Goal: Learn about a topic

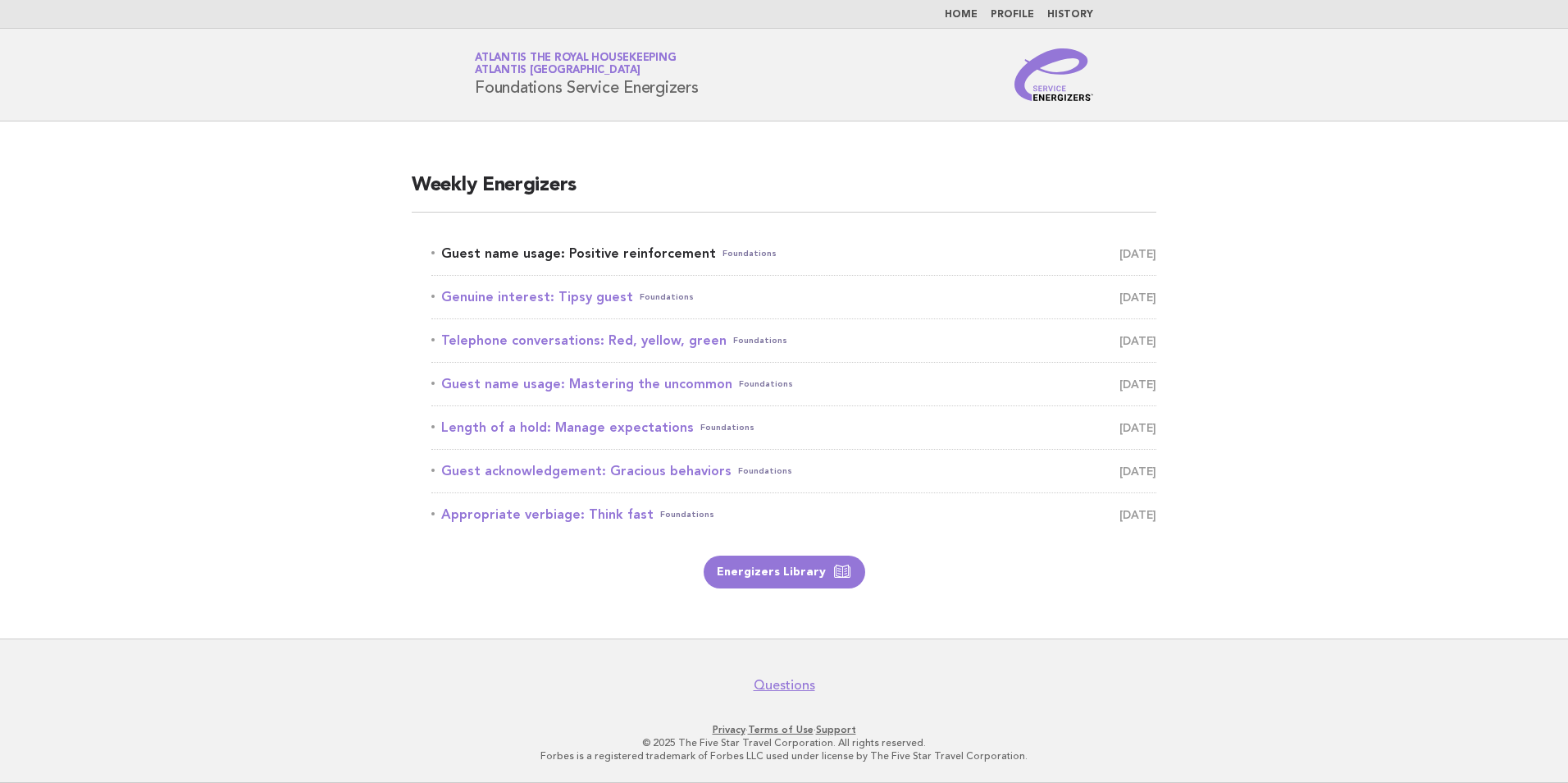
click at [634, 253] on link "Guest name usage: Positive reinforcement Foundations September 13" at bounding box center [794, 253] width 725 height 23
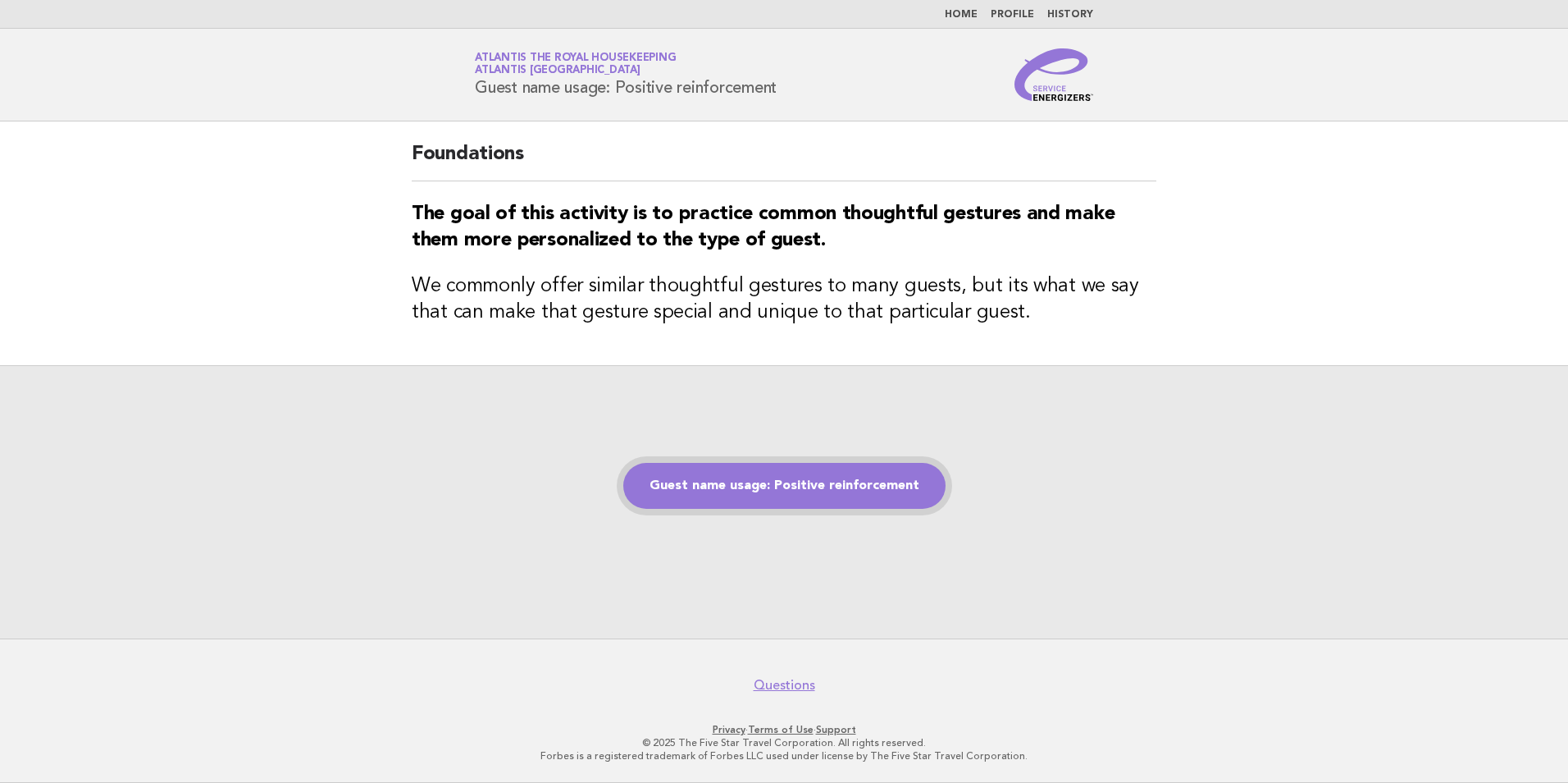
click at [769, 495] on link "Guest name usage: Positive reinforcement" at bounding box center [784, 485] width 322 height 45
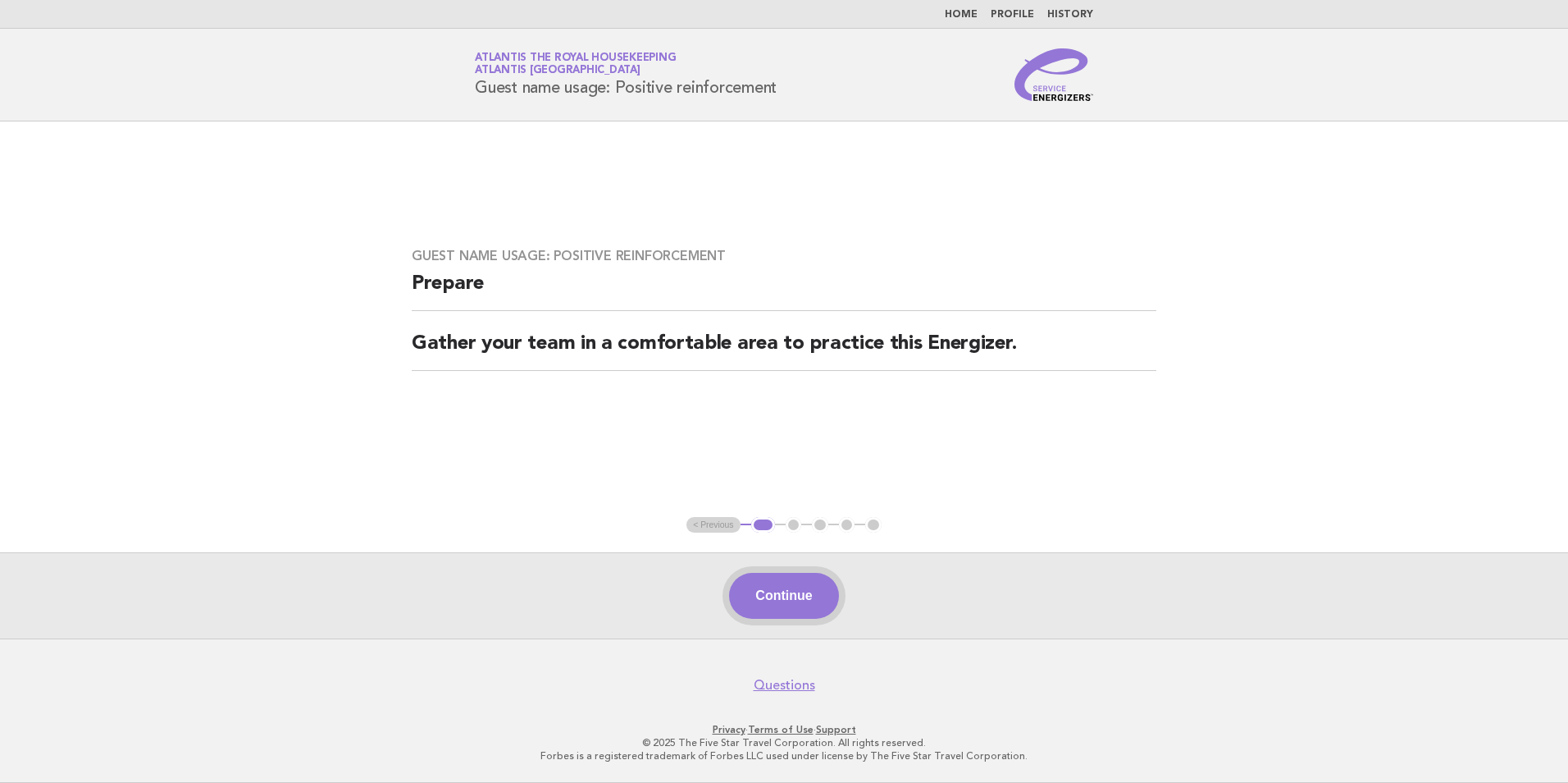
click at [813, 594] on button "Continue" at bounding box center [784, 595] width 109 height 45
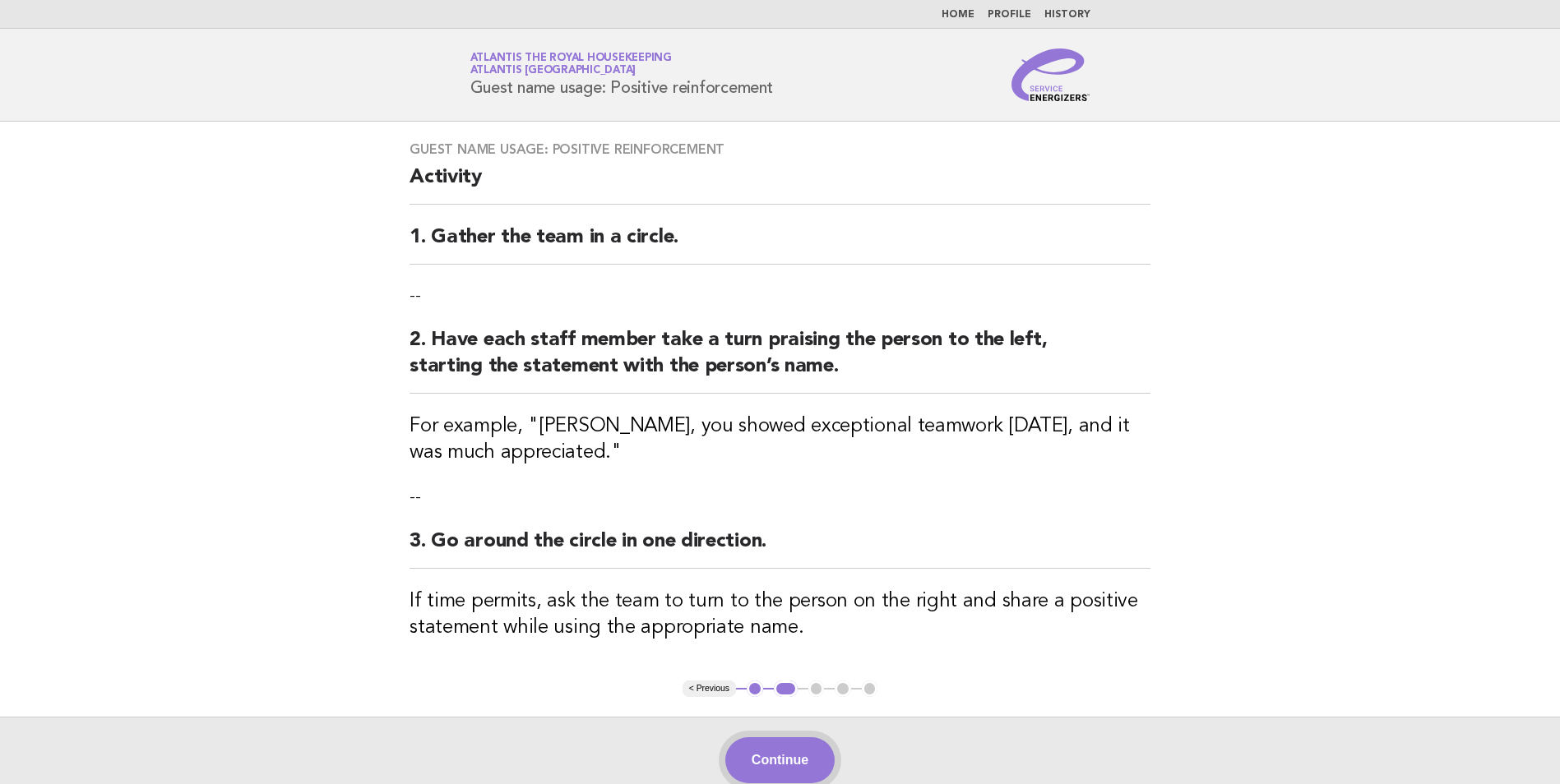
click at [784, 766] on button "Continue" at bounding box center [780, 760] width 109 height 46
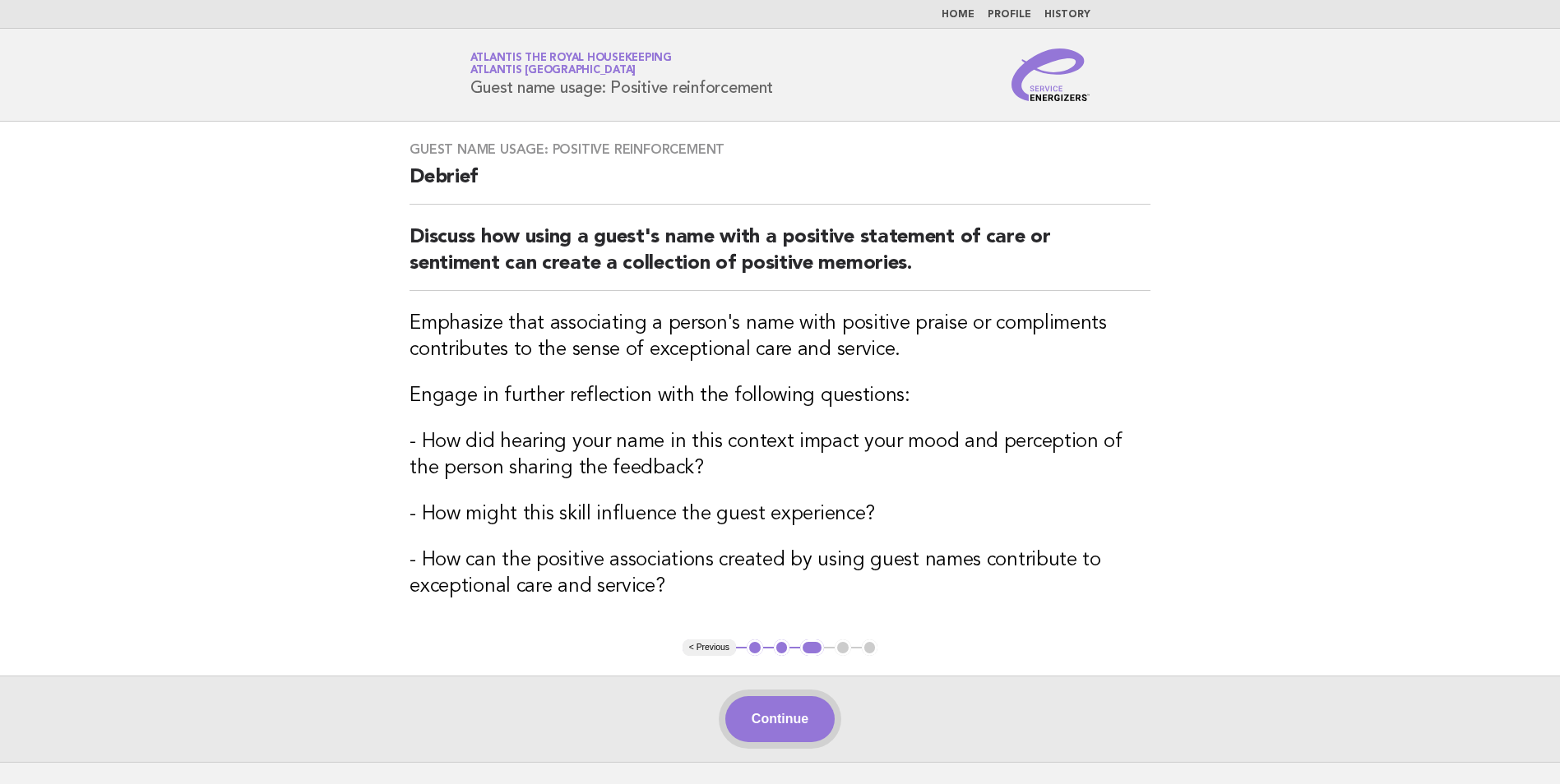
click at [796, 705] on button "Continue" at bounding box center [780, 719] width 109 height 46
